Goal: Task Accomplishment & Management: Manage account settings

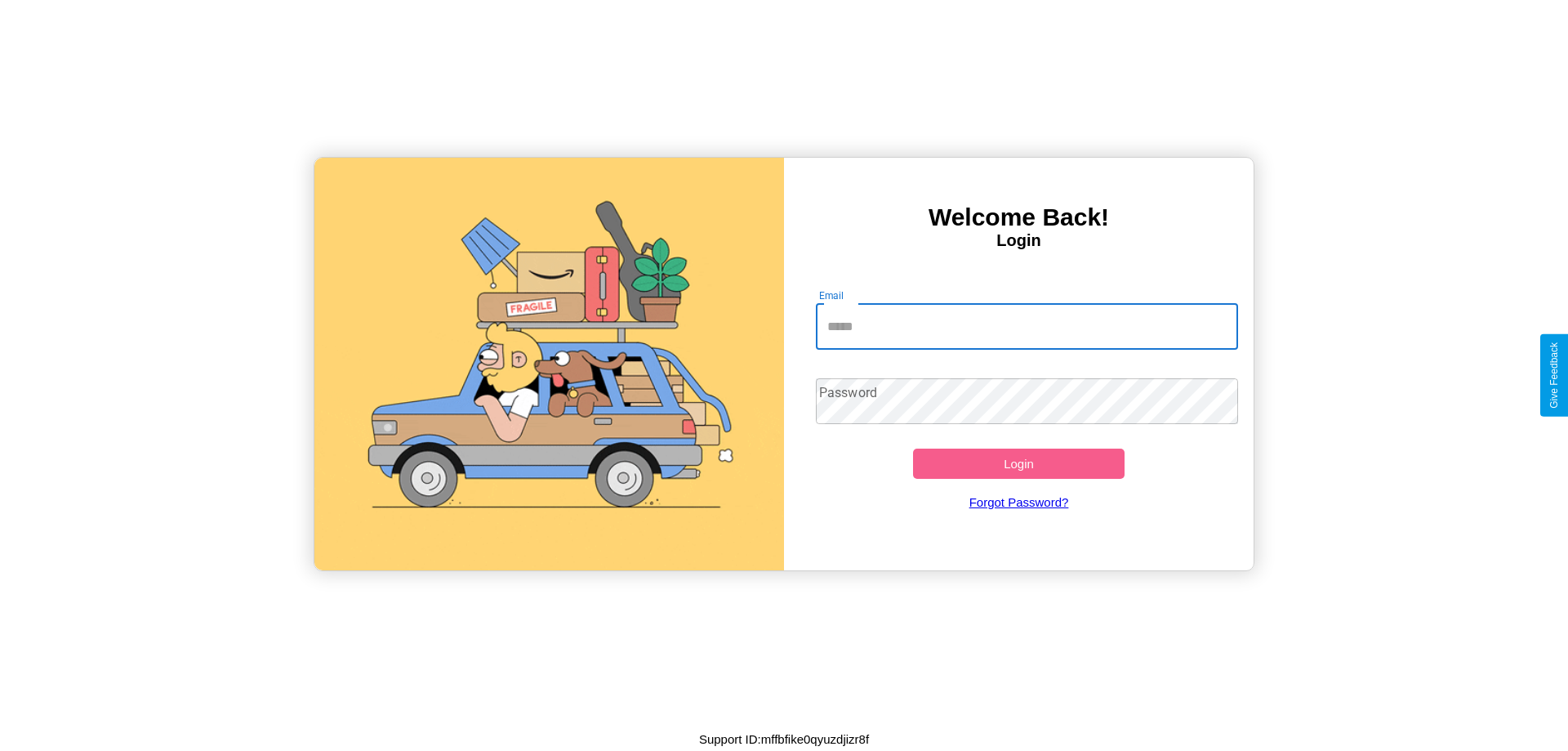
click at [1027, 326] on input "Email" at bounding box center [1027, 326] width 423 height 46
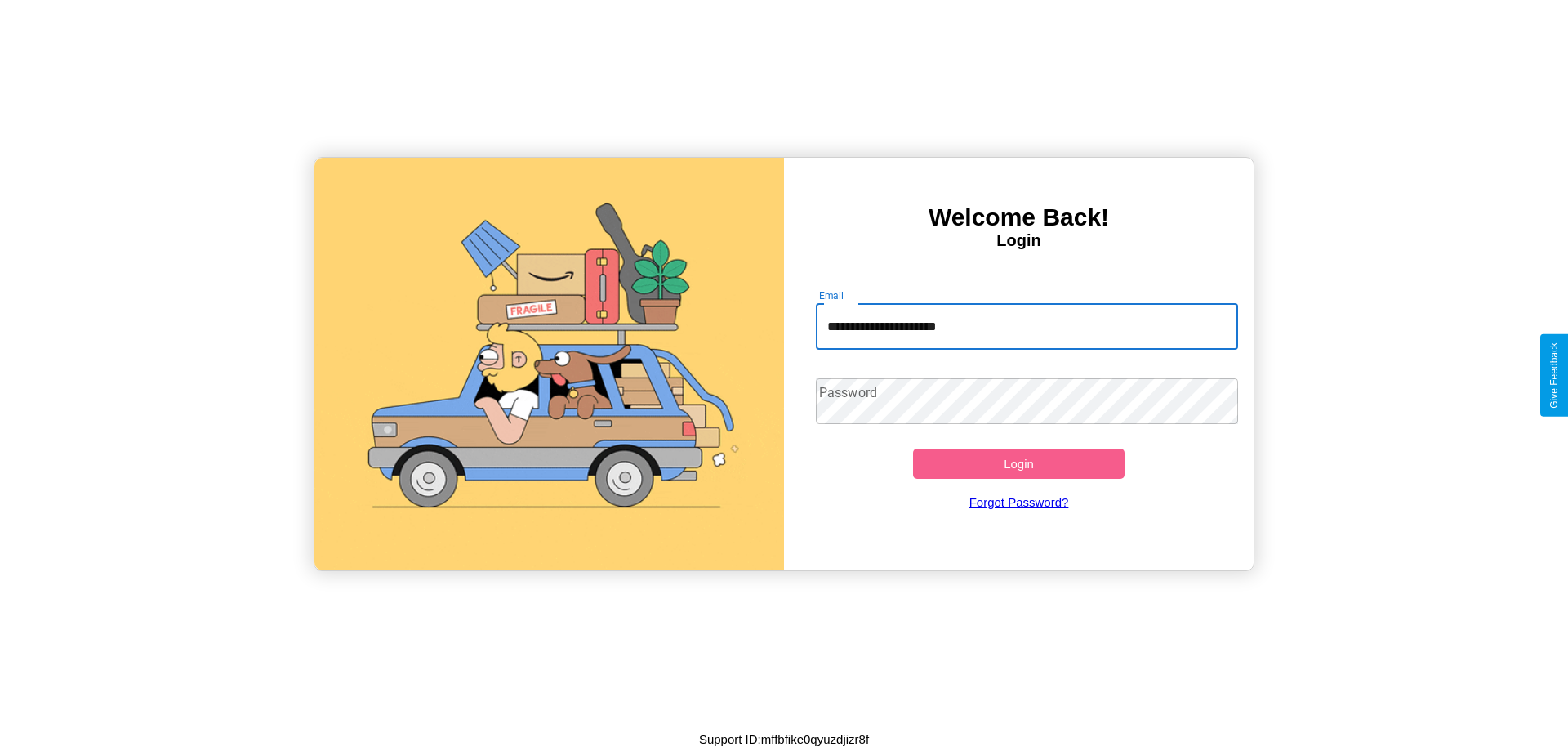
type input "**********"
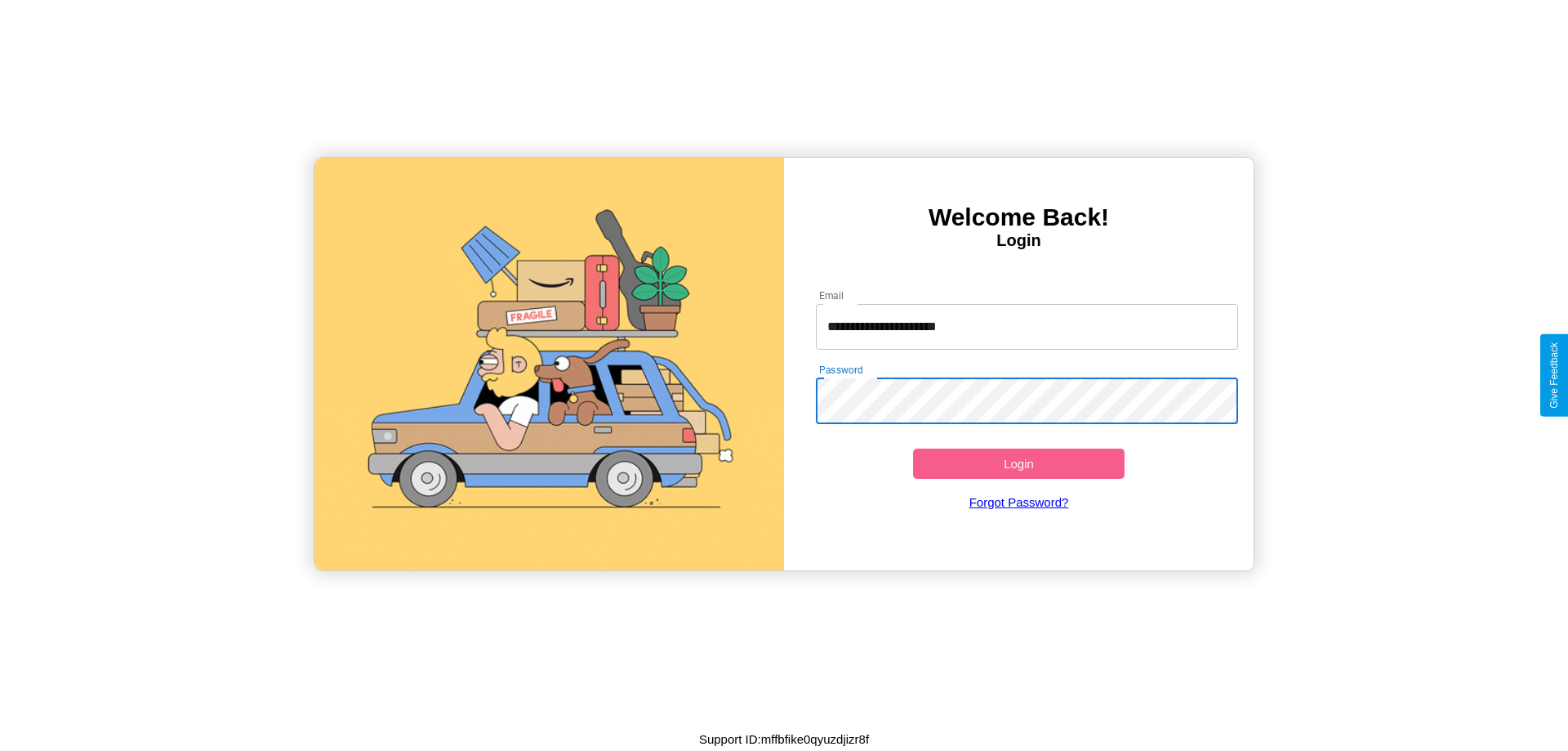
click at [1018, 463] on button "Login" at bounding box center [1018, 463] width 211 height 30
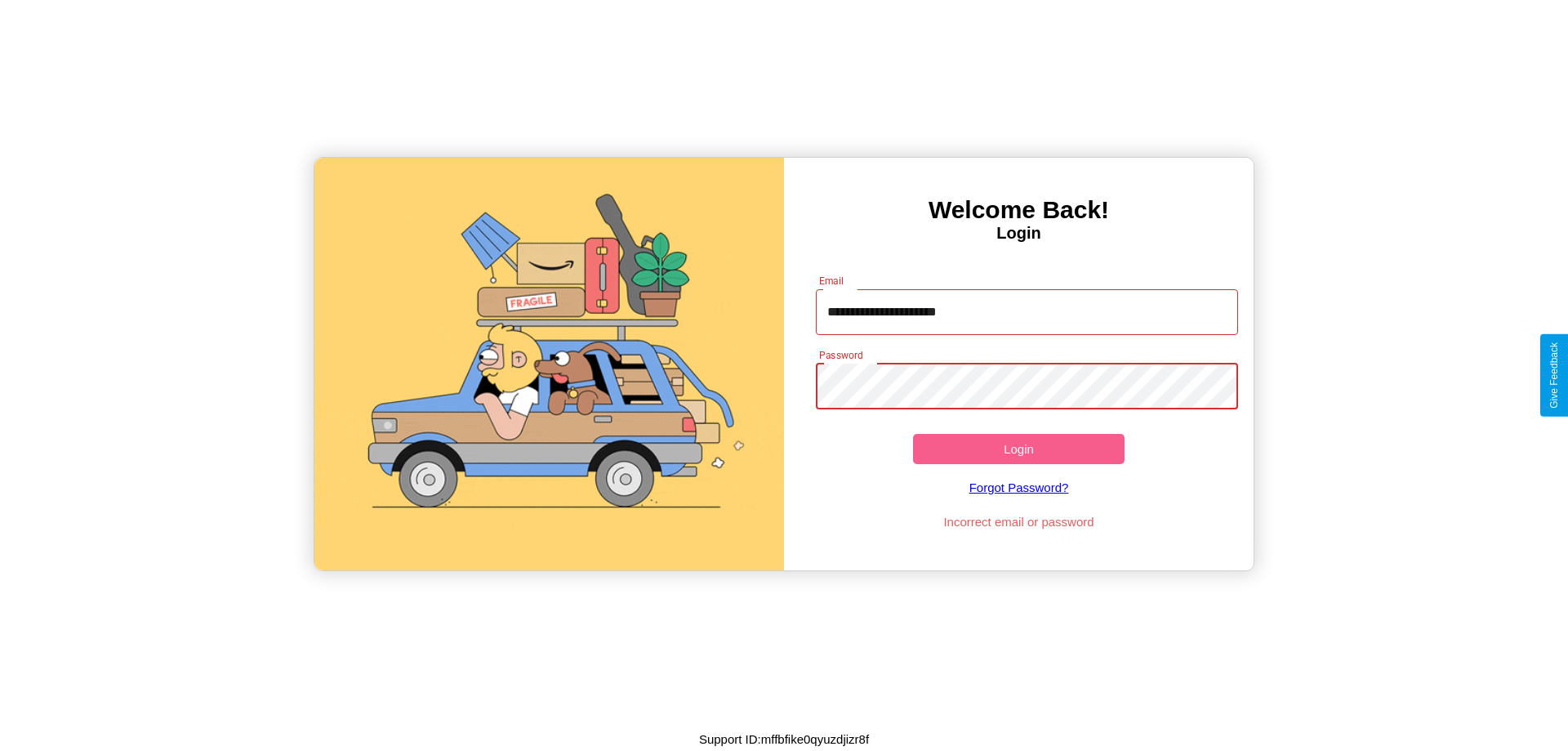
click at [1018, 448] on button "Login" at bounding box center [1018, 449] width 211 height 30
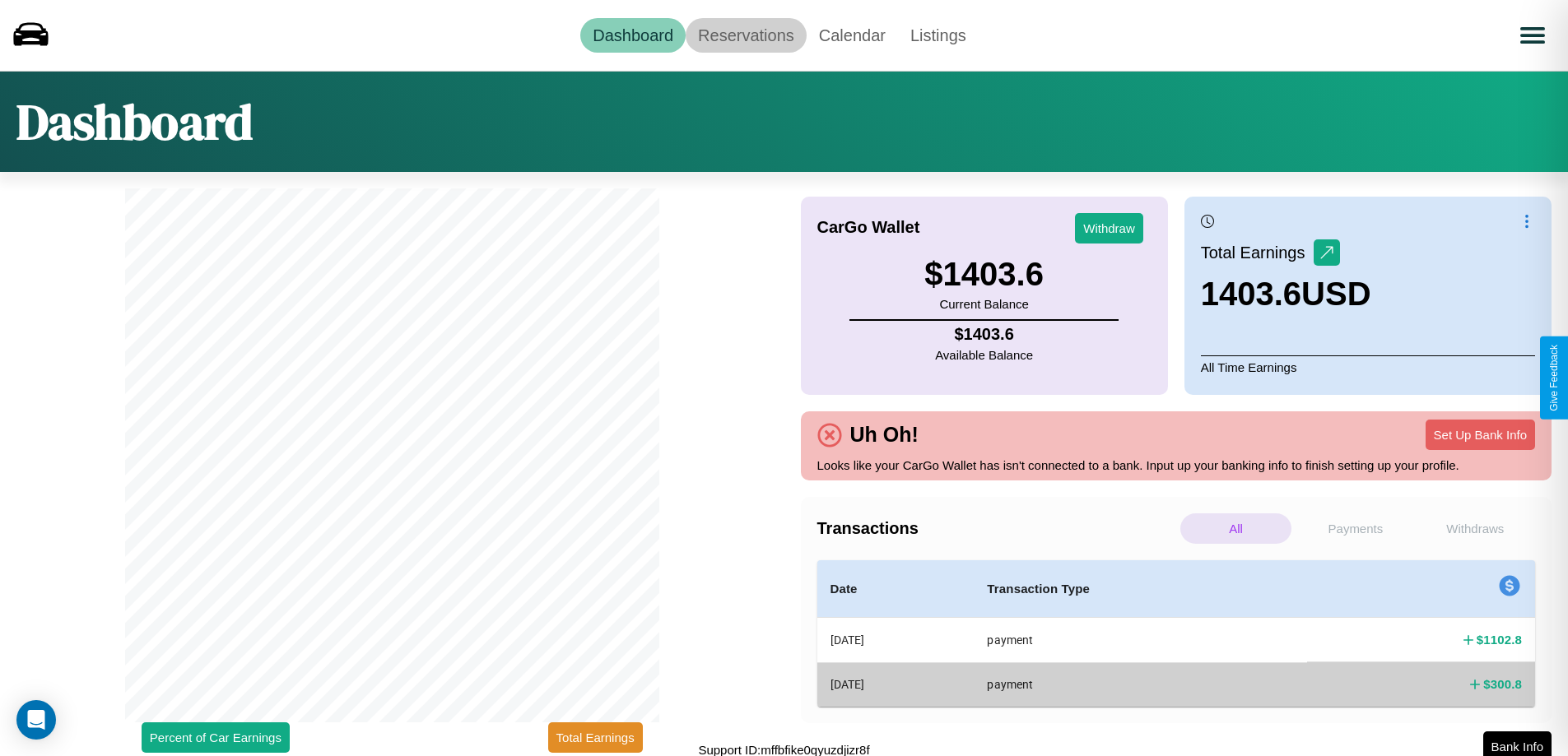
click at [745, 34] on link "Reservations" at bounding box center [745, 35] width 121 height 34
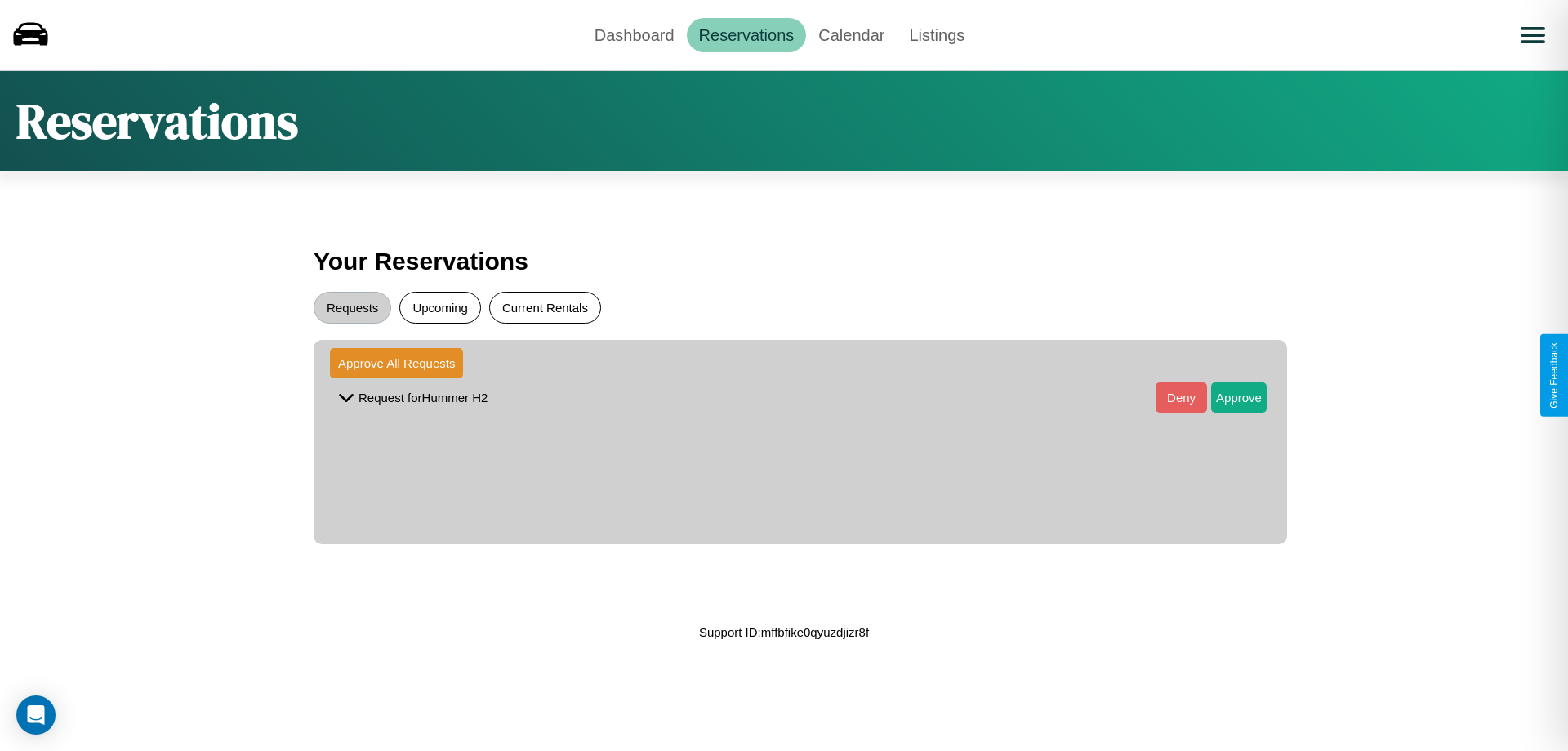
click at [545, 307] on button "Current Rentals" at bounding box center [545, 308] width 112 height 32
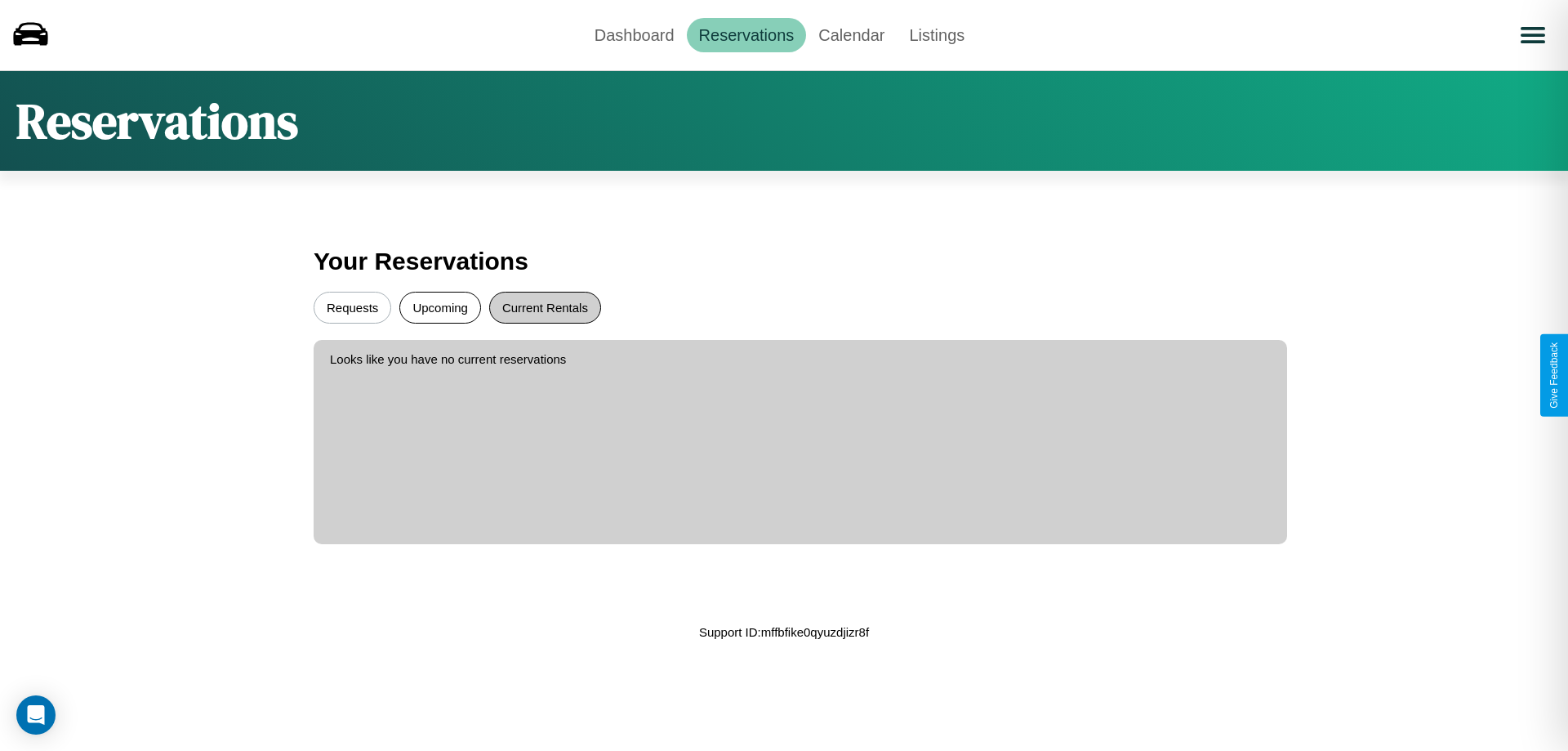
click at [352, 307] on button "Requests" at bounding box center [352, 308] width 77 height 32
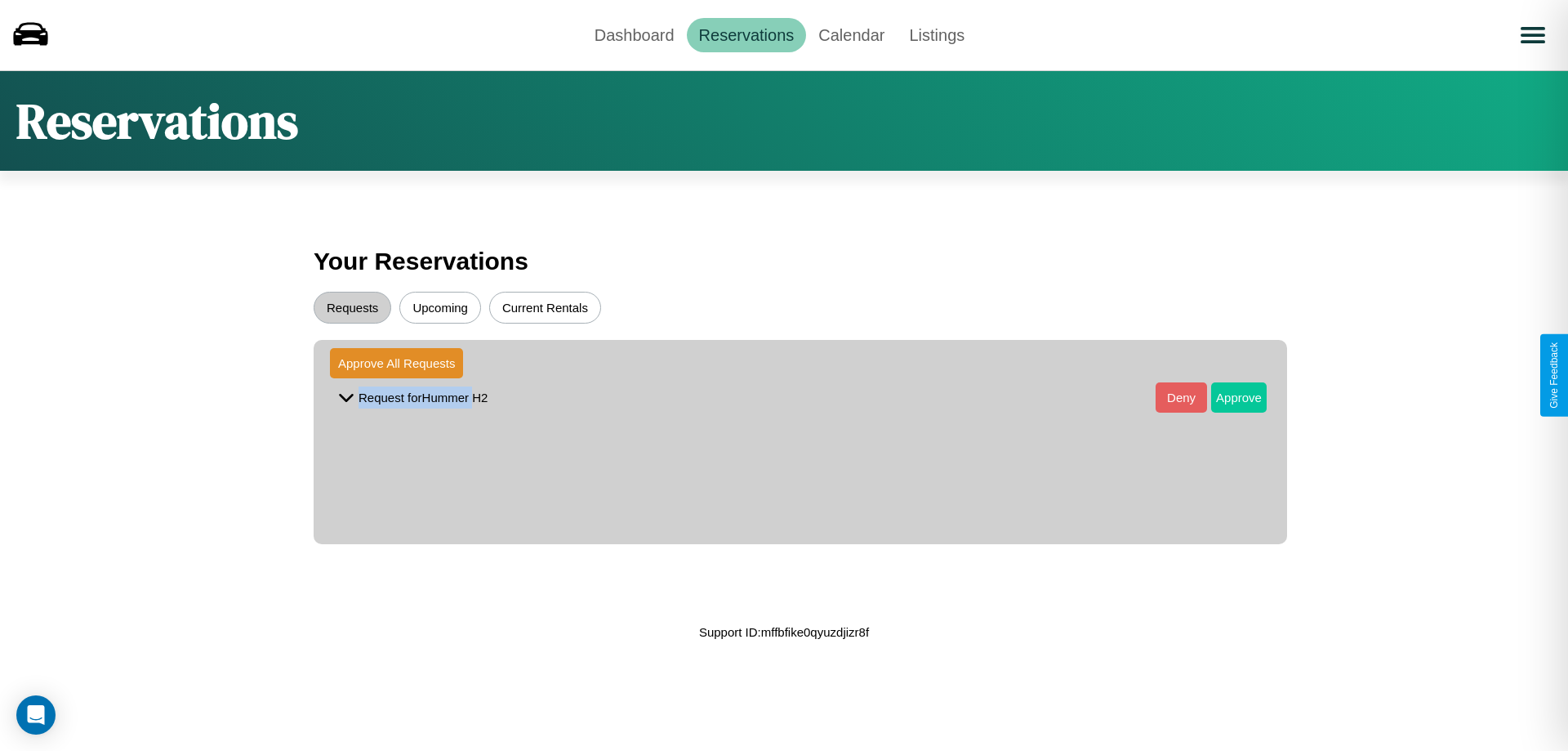
click at [1227, 397] on button "Approve" at bounding box center [1239, 398] width 56 height 30
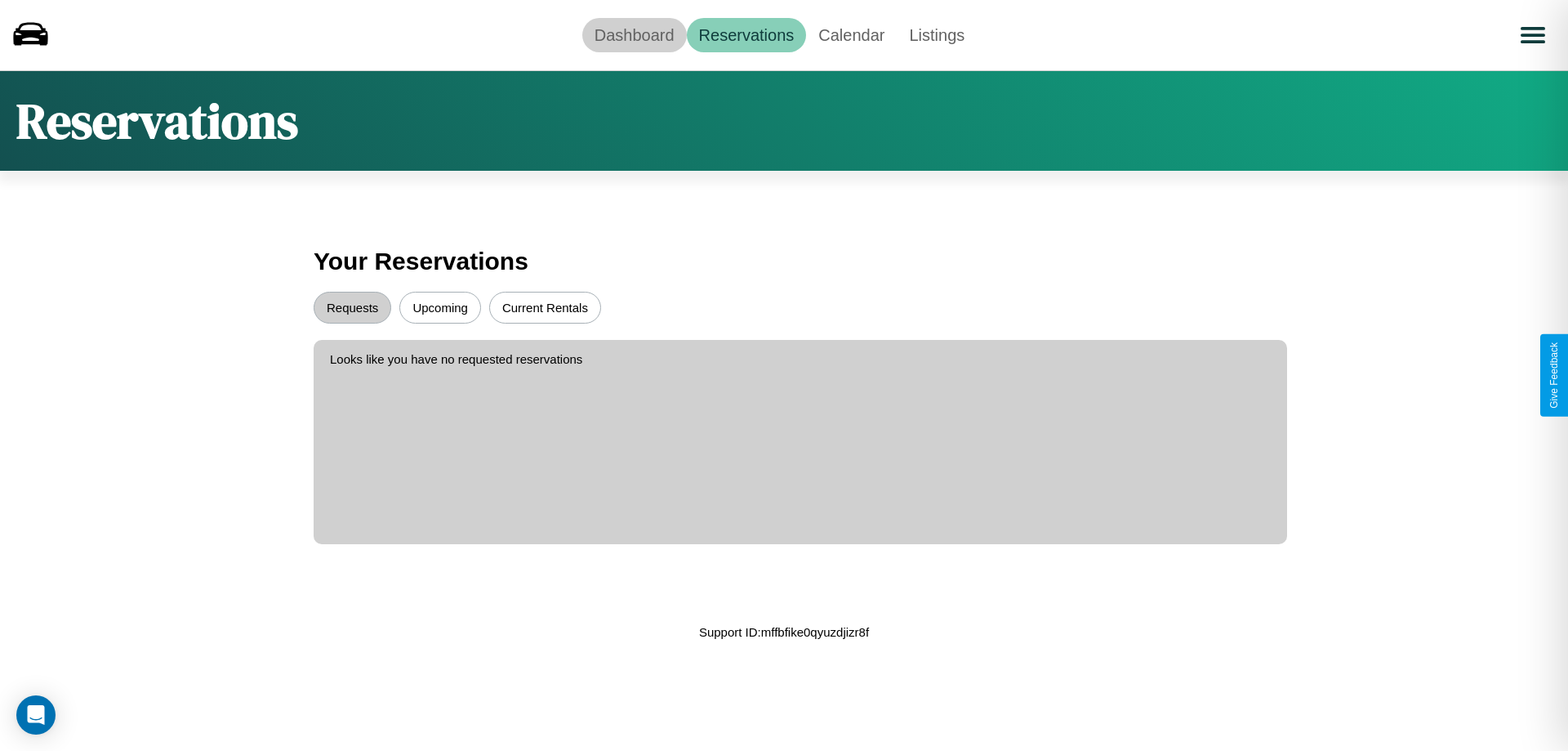
click at [634, 34] on link "Dashboard" at bounding box center [634, 35] width 105 height 34
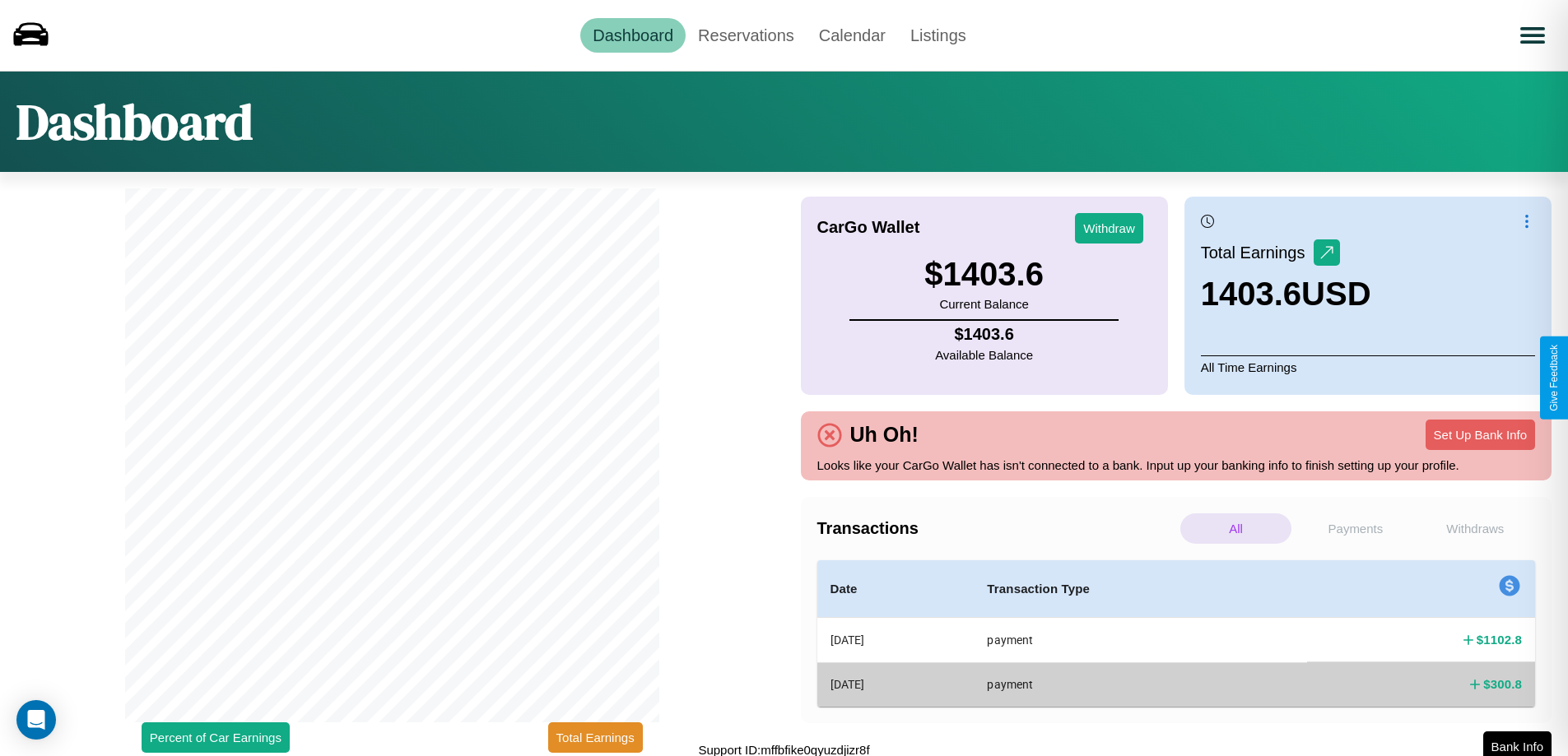
click at [1354, 528] on p "Payments" at bounding box center [1354, 528] width 111 height 30
click at [1235, 528] on p "All" at bounding box center [1235, 528] width 111 height 30
click at [1354, 528] on p "Payments" at bounding box center [1354, 528] width 111 height 30
click at [1235, 528] on p "All" at bounding box center [1235, 528] width 111 height 30
click at [1475, 528] on p "Withdraws" at bounding box center [1475, 528] width 111 height 30
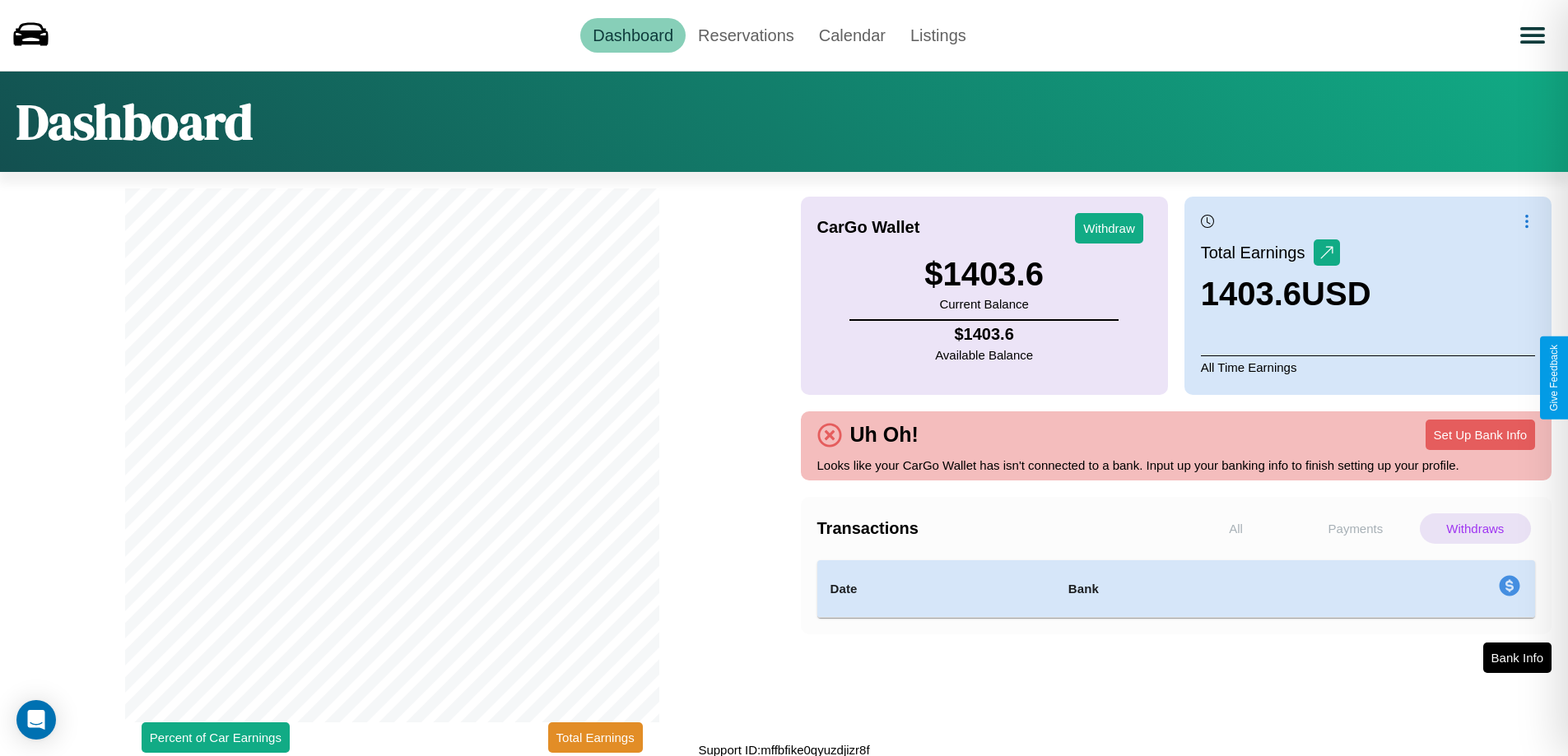
click at [1354, 528] on p "Payments" at bounding box center [1354, 528] width 111 height 30
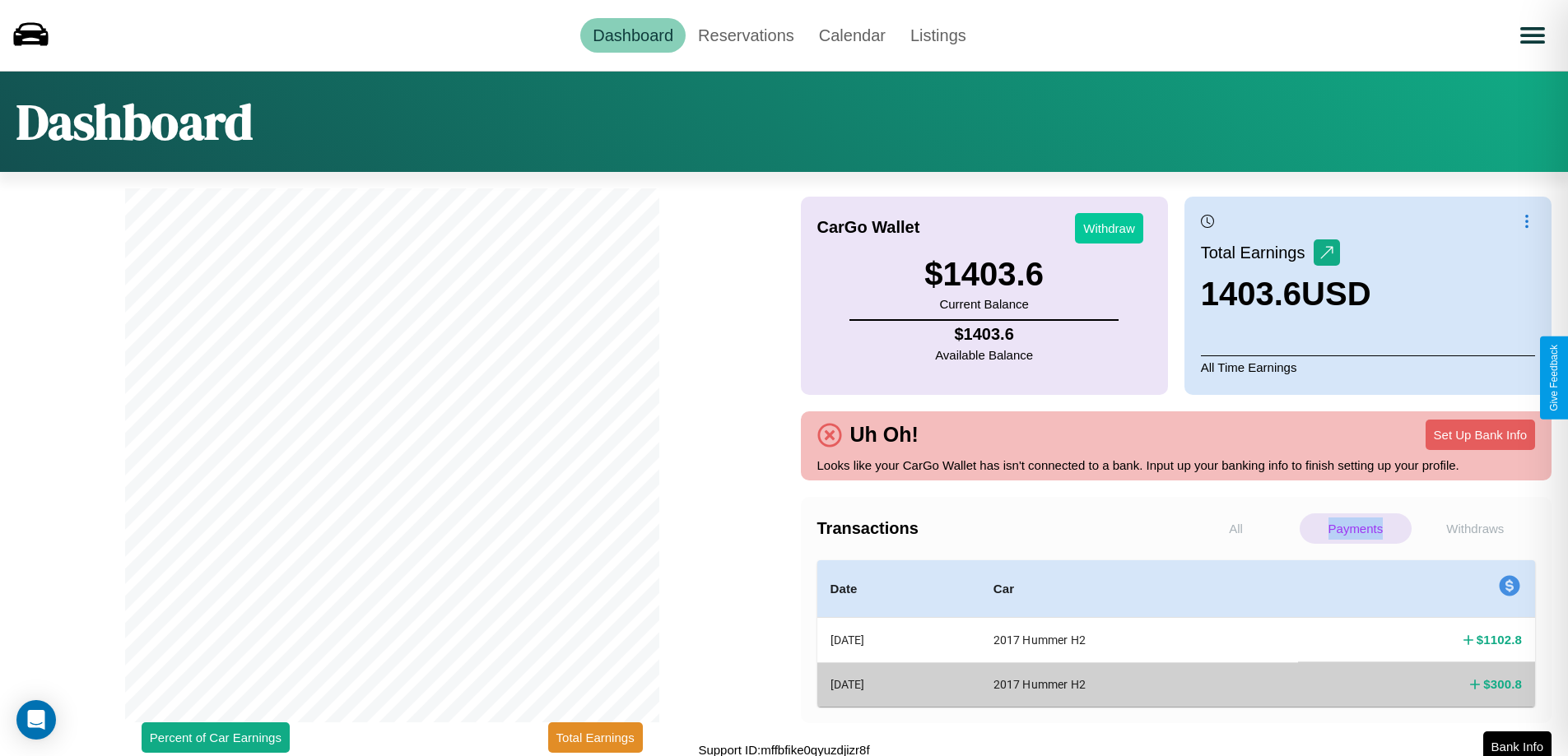
click at [1108, 228] on button "Withdraw" at bounding box center [1109, 228] width 69 height 30
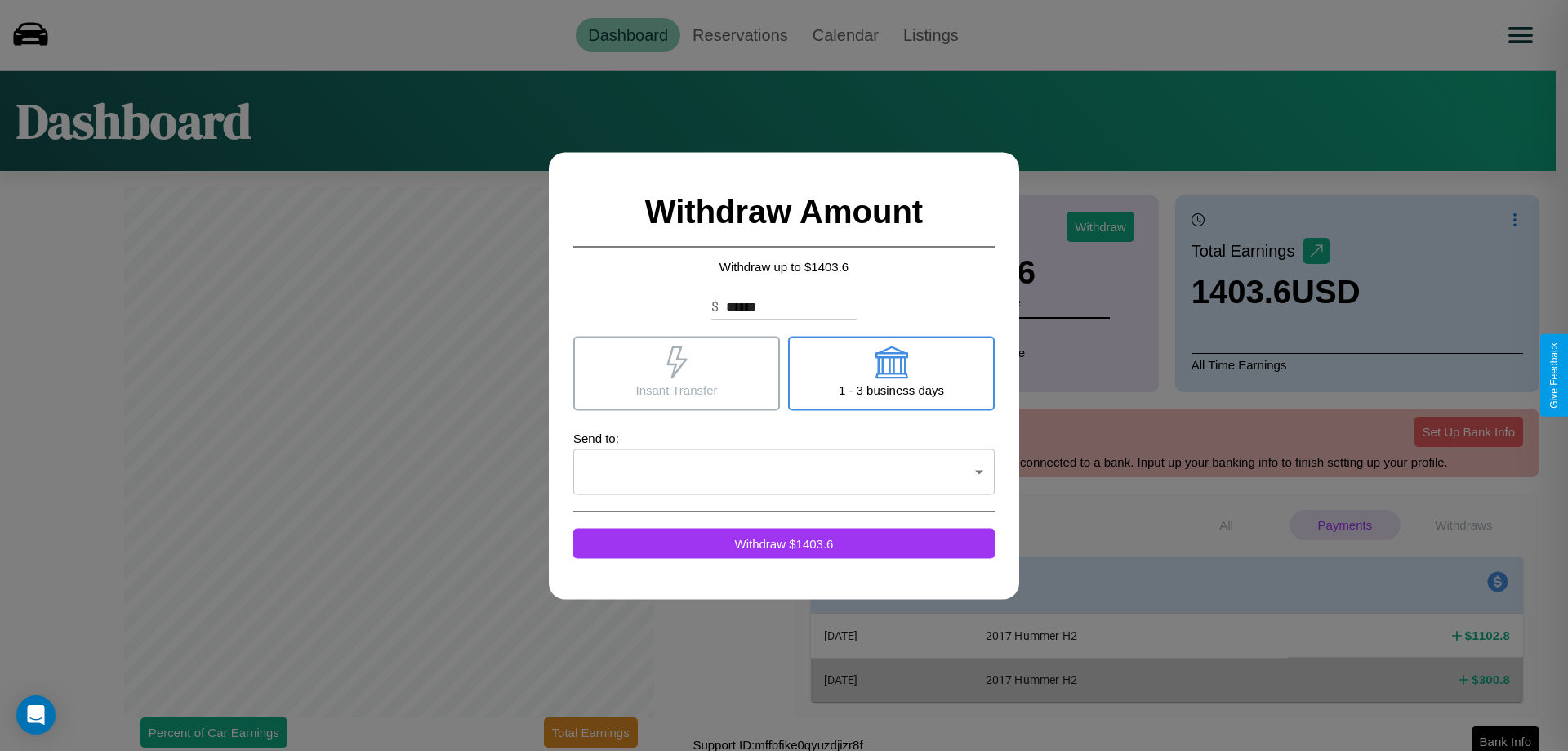
click at [891, 373] on icon at bounding box center [890, 362] width 32 height 32
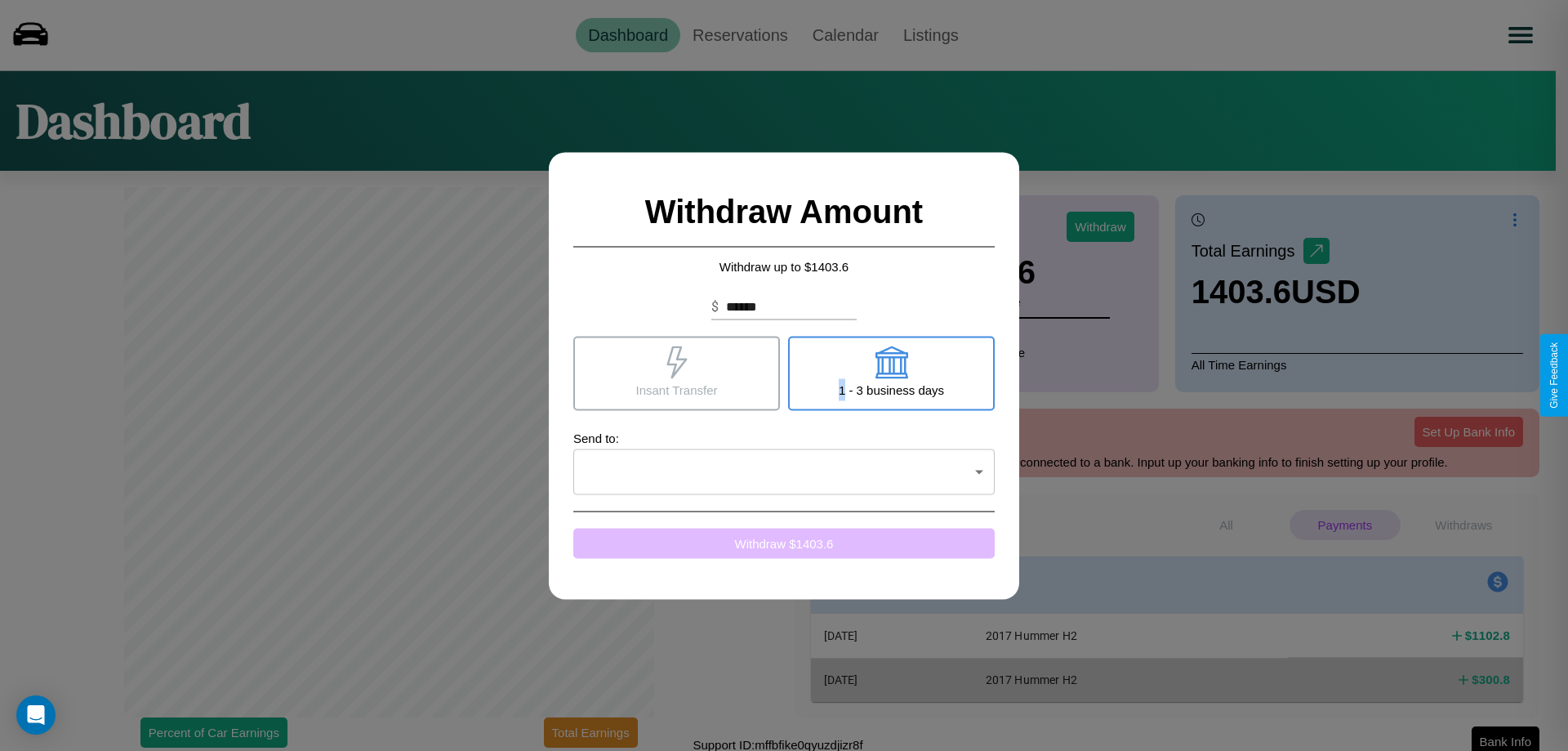
click at [784, 542] on button "Withdraw $ 1403.6" at bounding box center [784, 543] width 422 height 30
